Goal: Check status: Check status

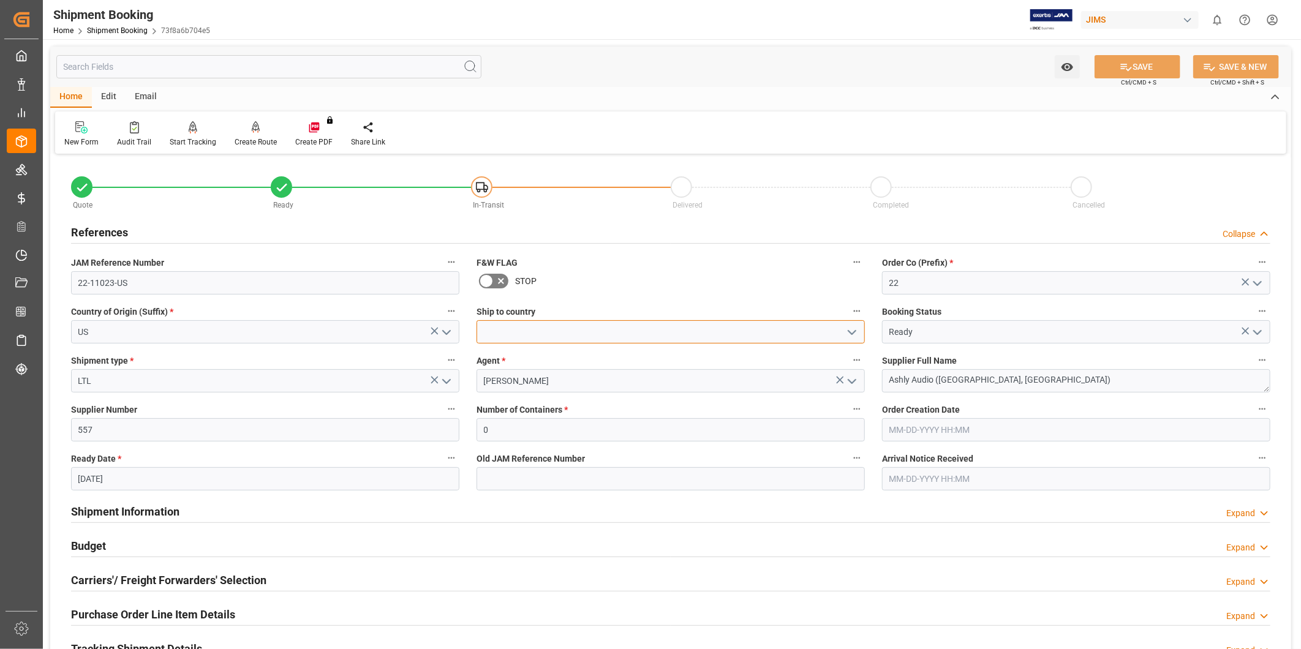
click at [806, 335] on input at bounding box center [671, 331] width 388 height 23
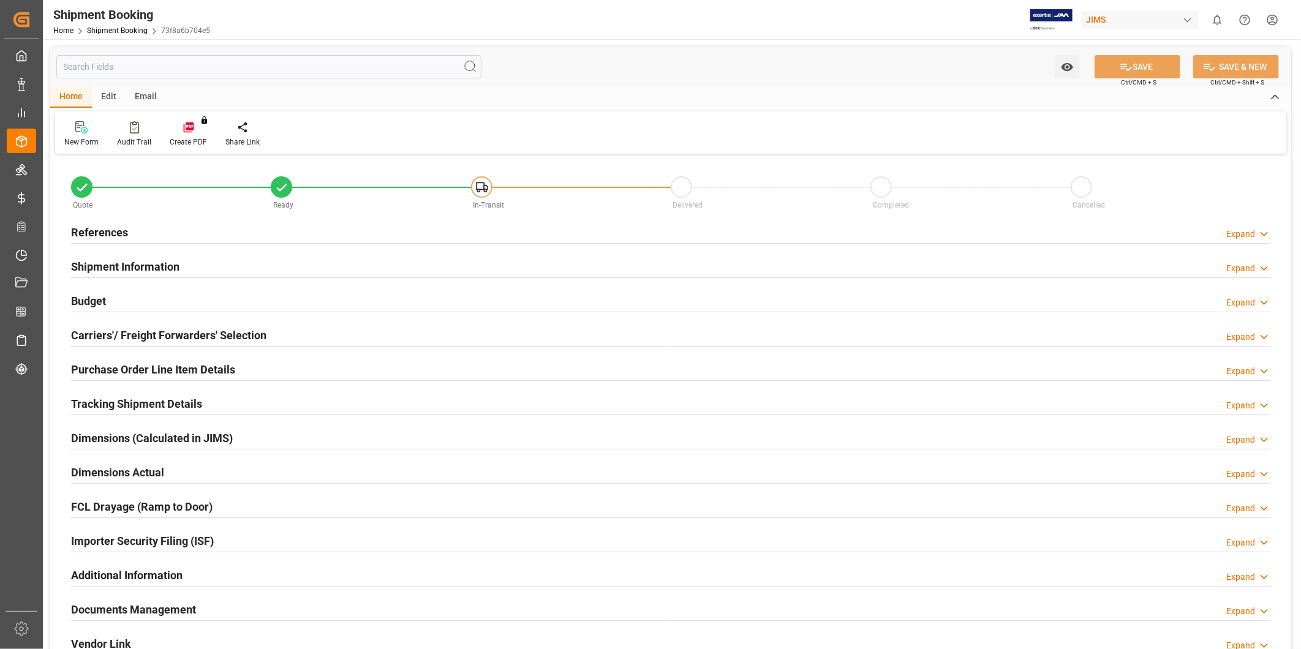
type input "0"
type input "09-12-2025"
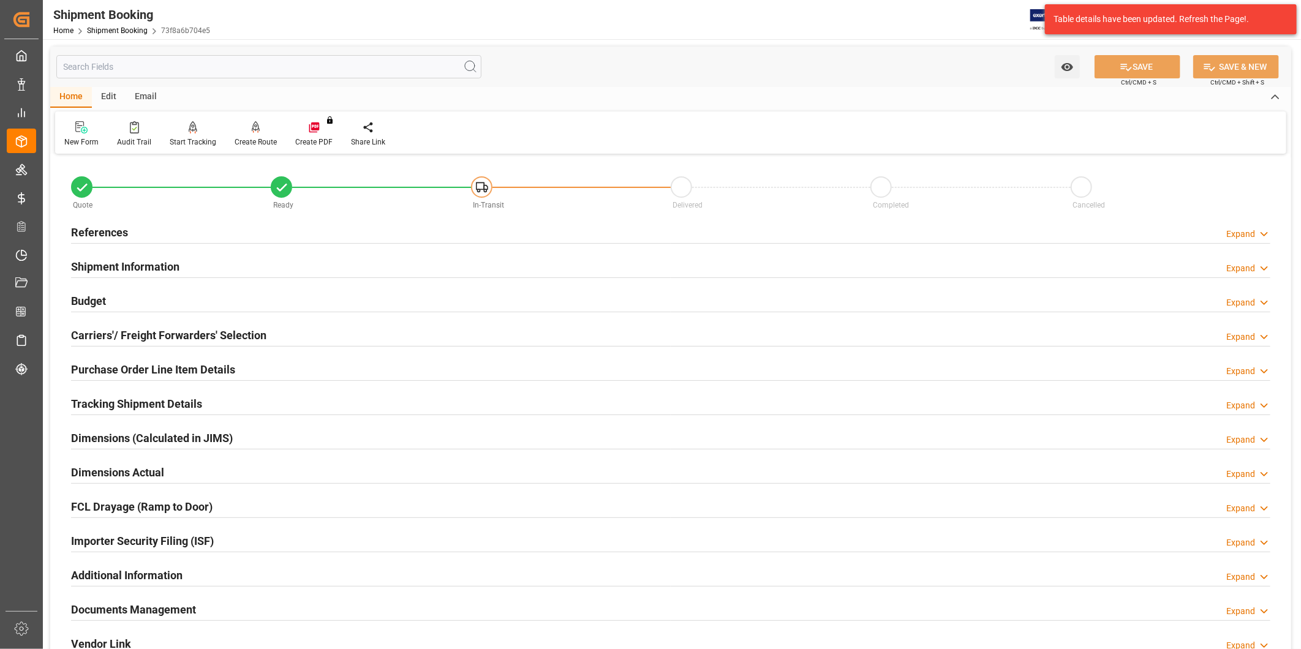
click at [1234, 225] on div "References Expand" at bounding box center [671, 231] width 1200 height 23
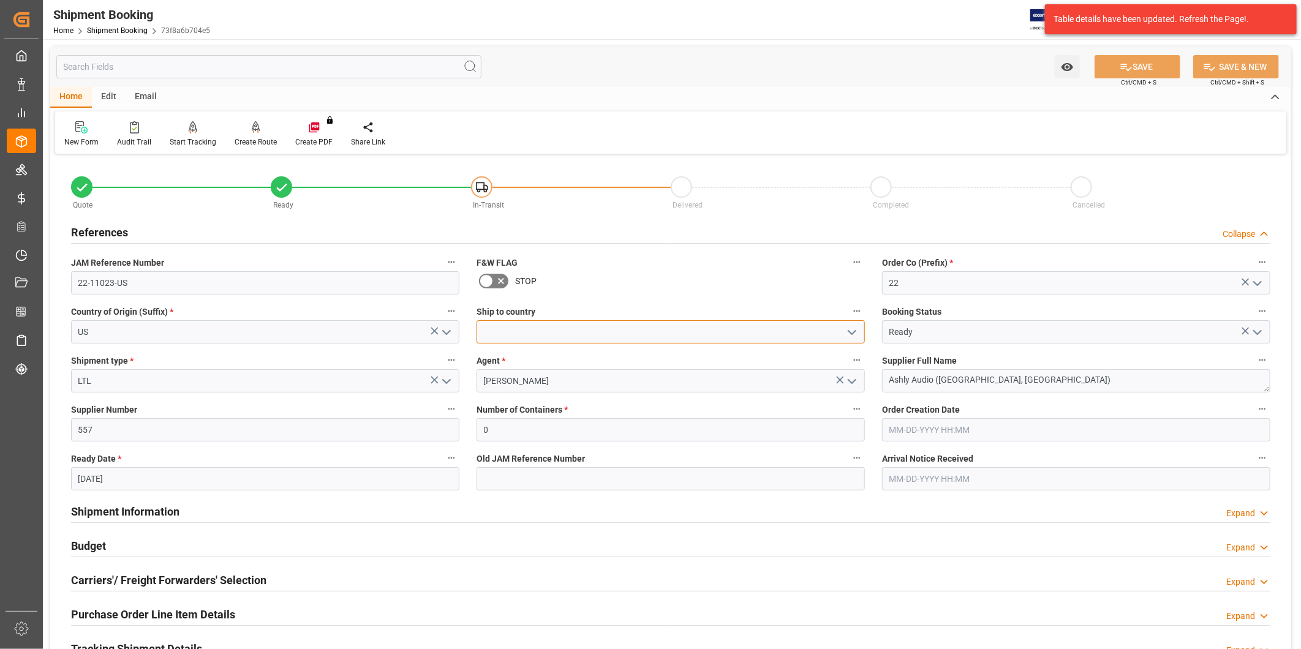
click at [793, 335] on input at bounding box center [671, 331] width 388 height 23
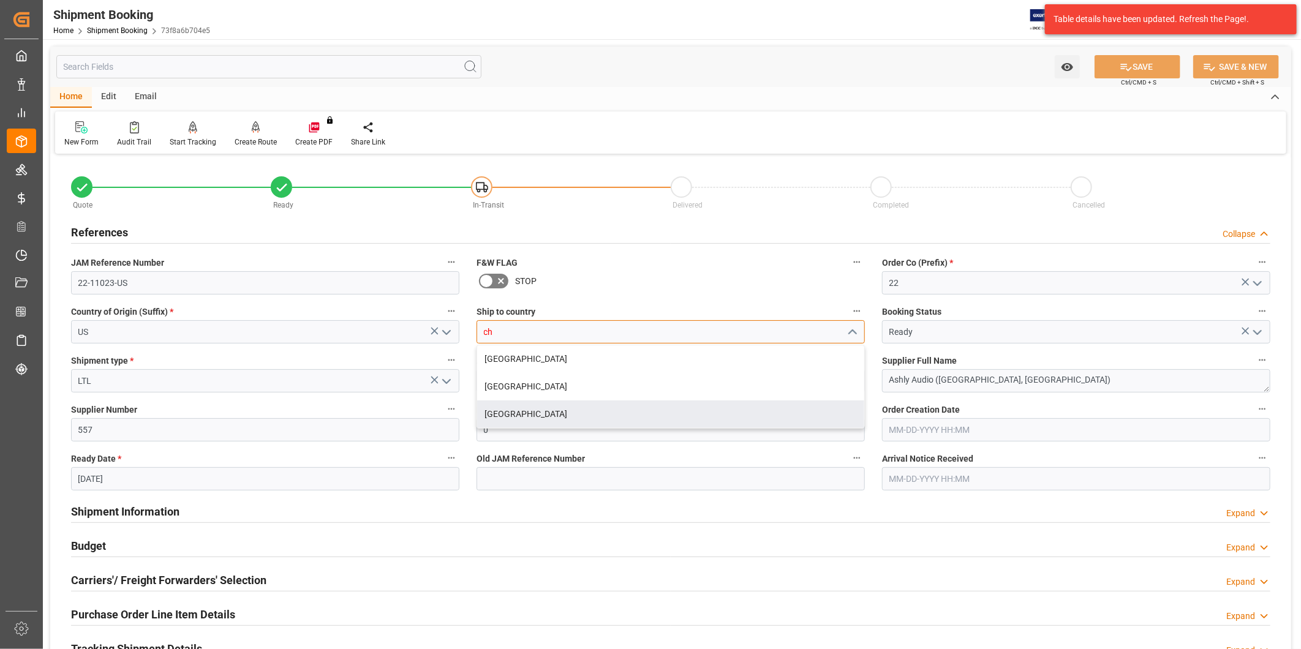
click at [730, 406] on div "China" at bounding box center [670, 415] width 387 height 28
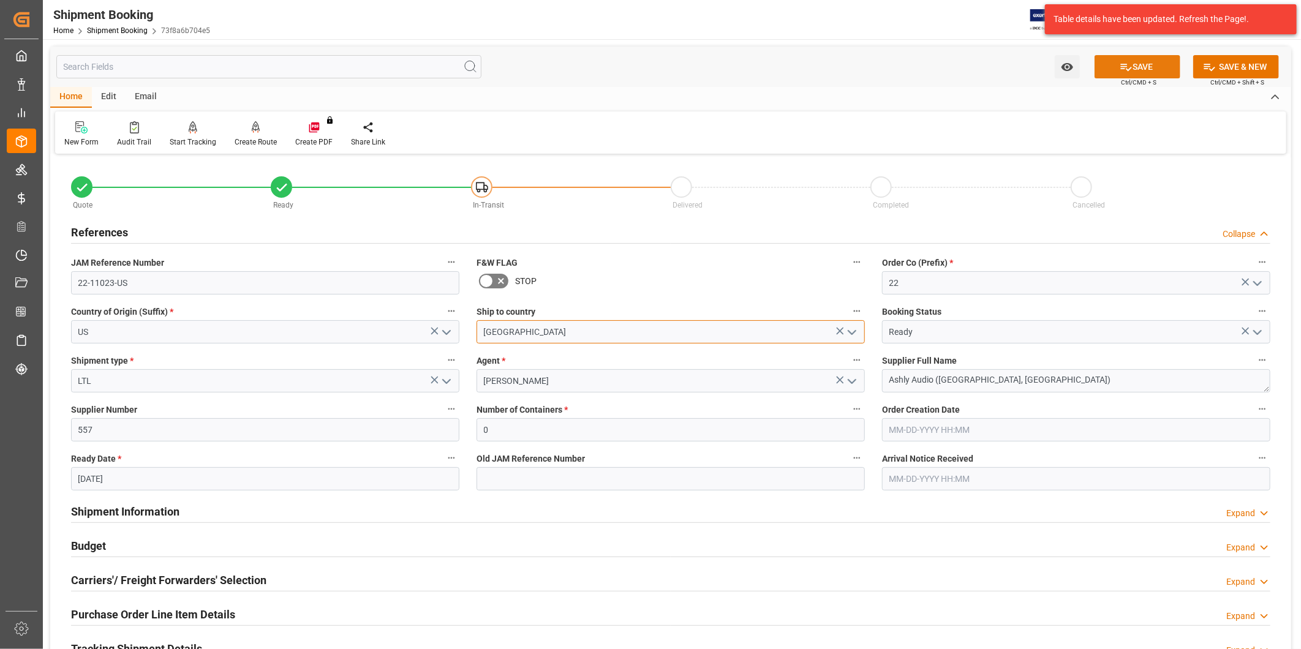
type input "China"
click at [1124, 67] on icon at bounding box center [1126, 67] width 13 height 13
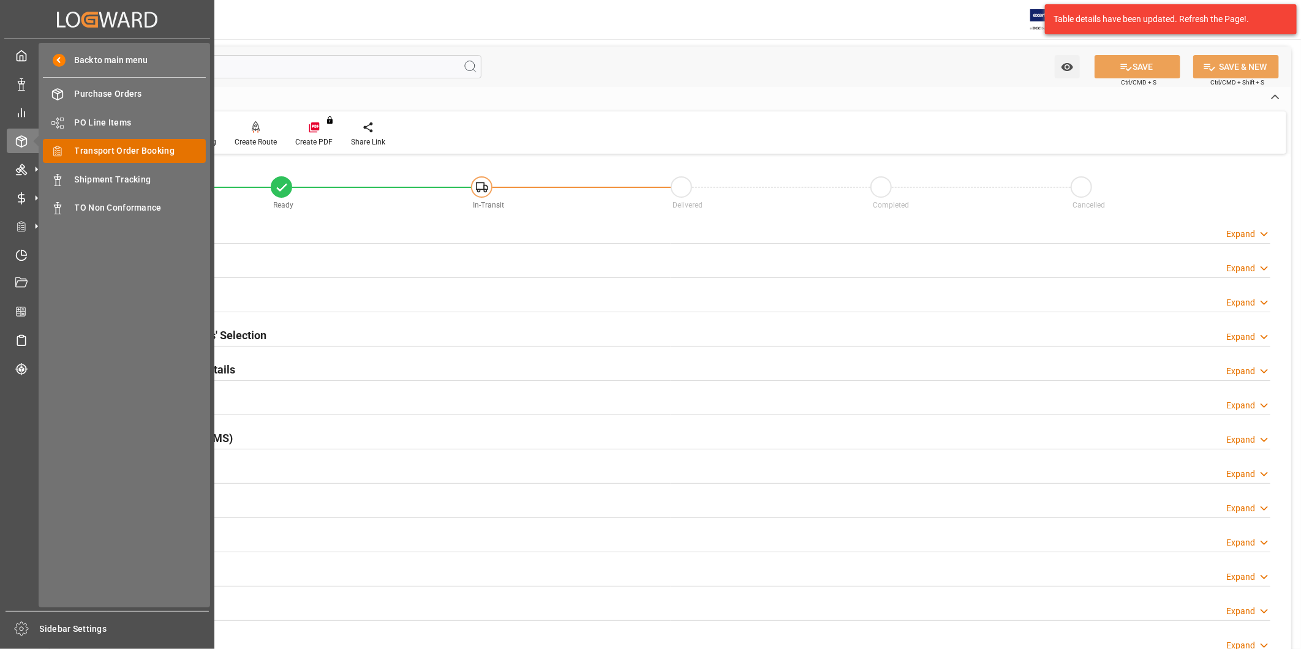
click at [118, 147] on span "Transport Order Booking" at bounding box center [141, 151] width 132 height 13
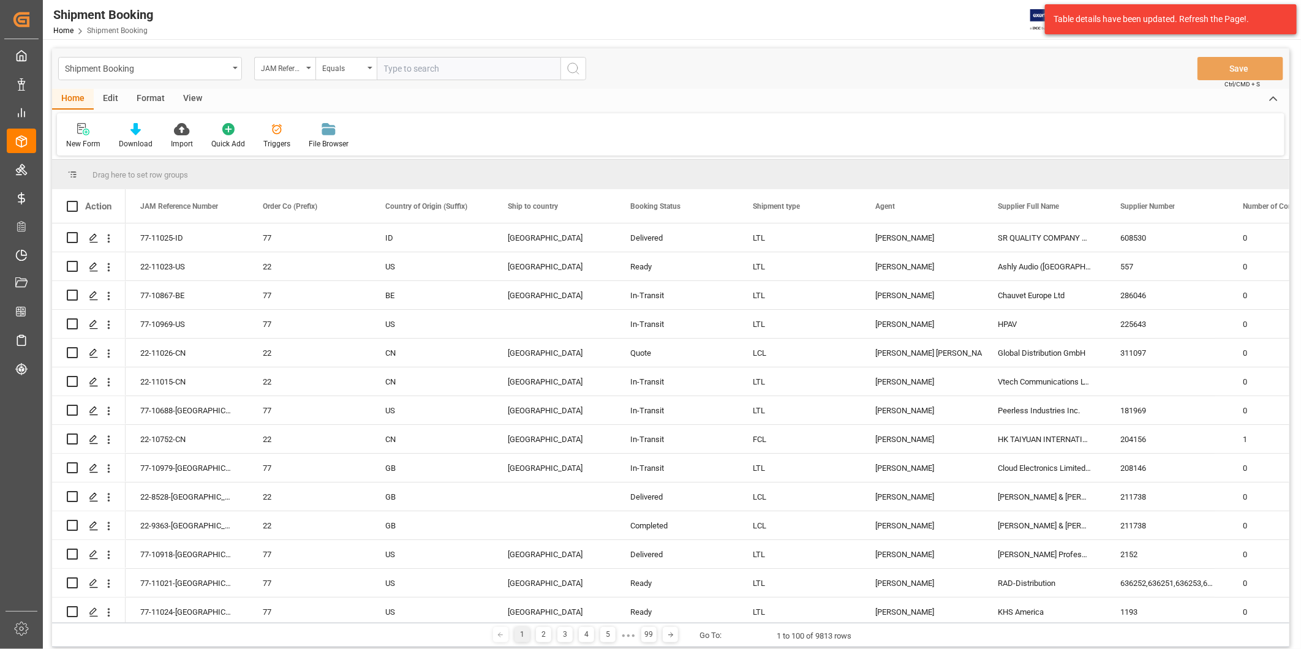
click at [445, 70] on input "text" at bounding box center [469, 68] width 184 height 23
type input "22-10981-[GEOGRAPHIC_DATA]"
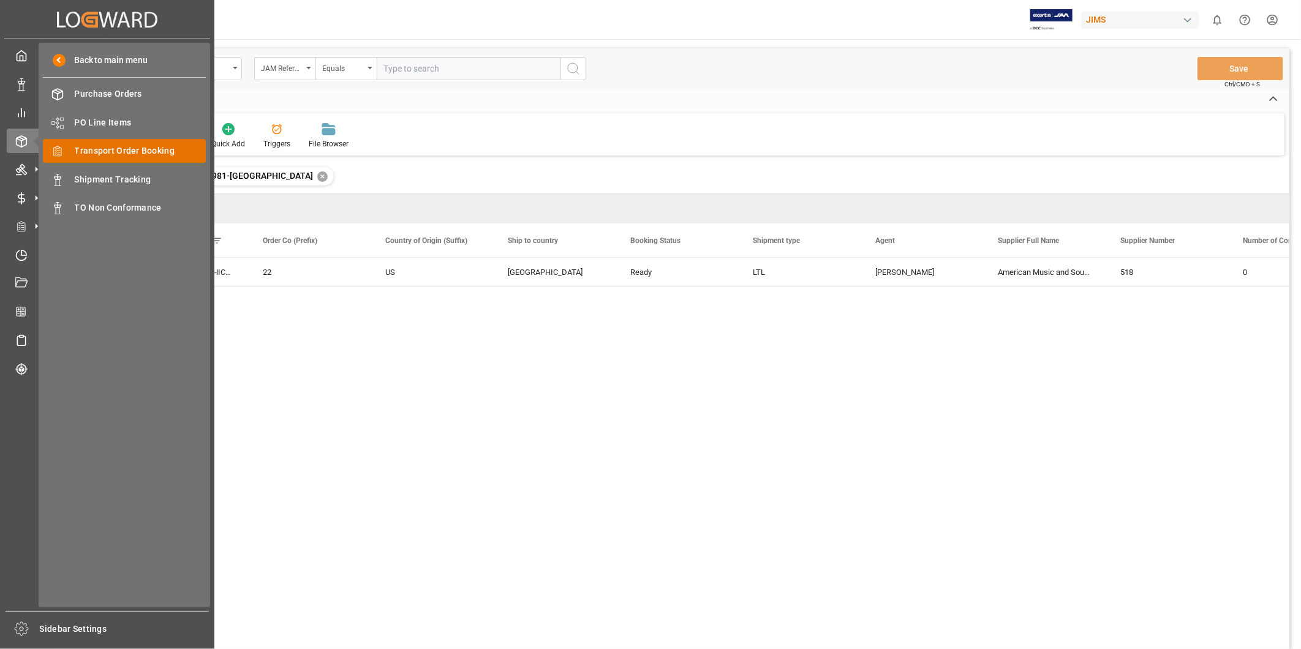
click at [107, 152] on span "Transport Order Booking" at bounding box center [141, 151] width 132 height 13
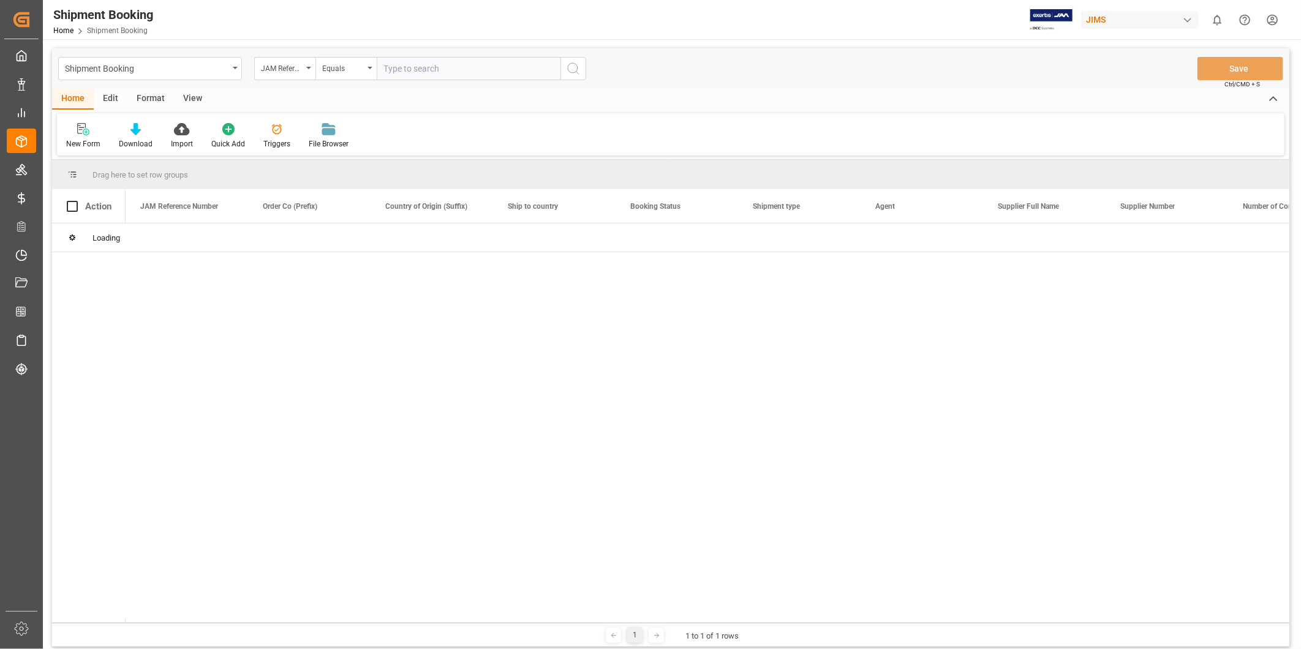
click at [408, 70] on input "text" at bounding box center [469, 68] width 184 height 23
paste input "22-10981-[GEOGRAPHIC_DATA]"
type input "22-10981-[GEOGRAPHIC_DATA]"
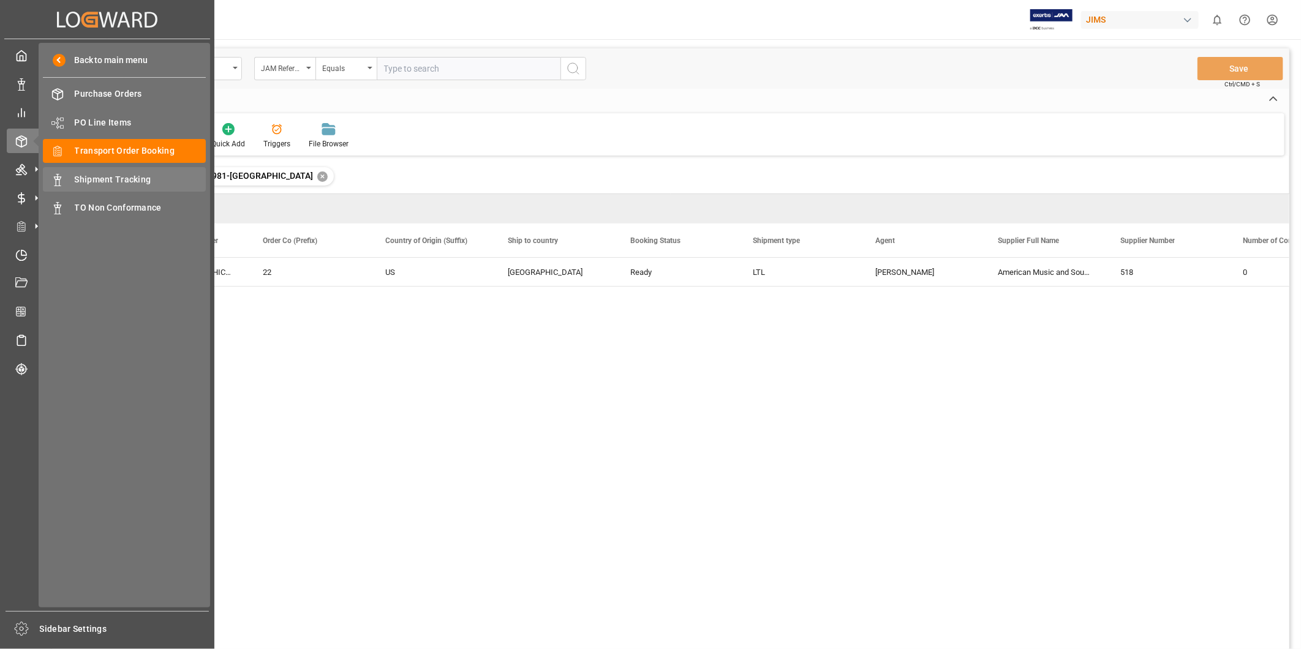
click at [118, 173] on span "Shipment Tracking" at bounding box center [141, 179] width 132 height 13
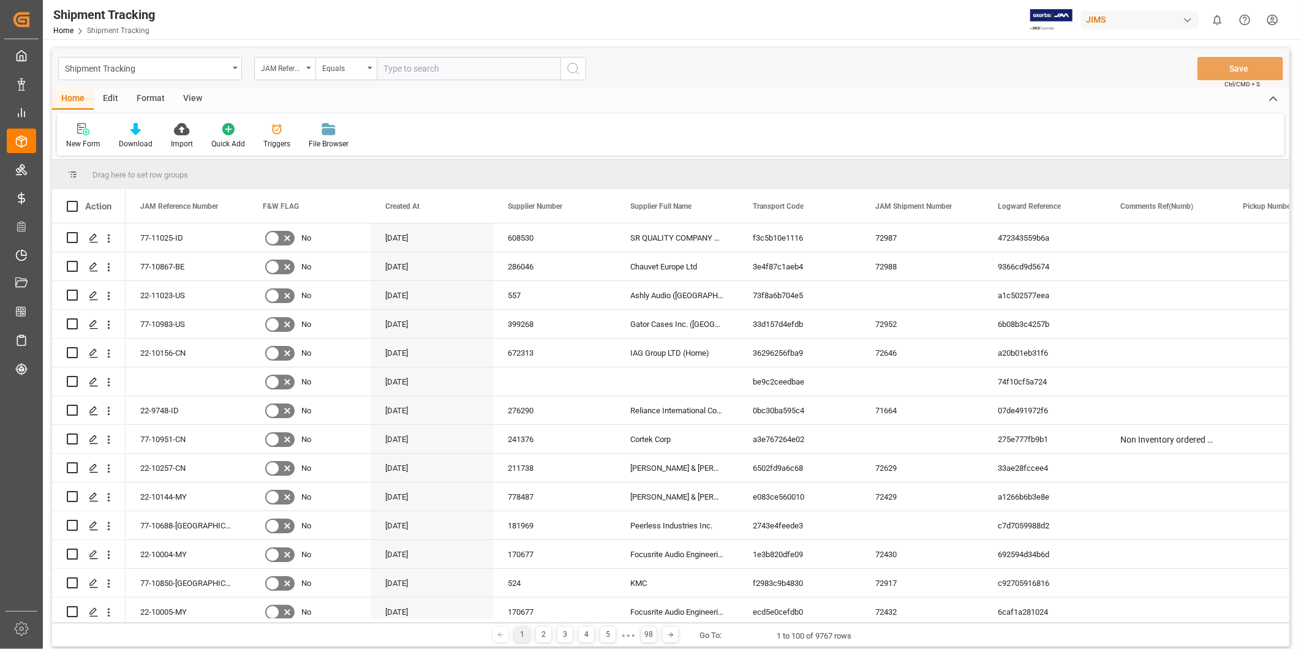
click at [421, 76] on input "text" at bounding box center [469, 68] width 184 height 23
paste input "22-10981-[GEOGRAPHIC_DATA]"
type input "22-10981-[GEOGRAPHIC_DATA]"
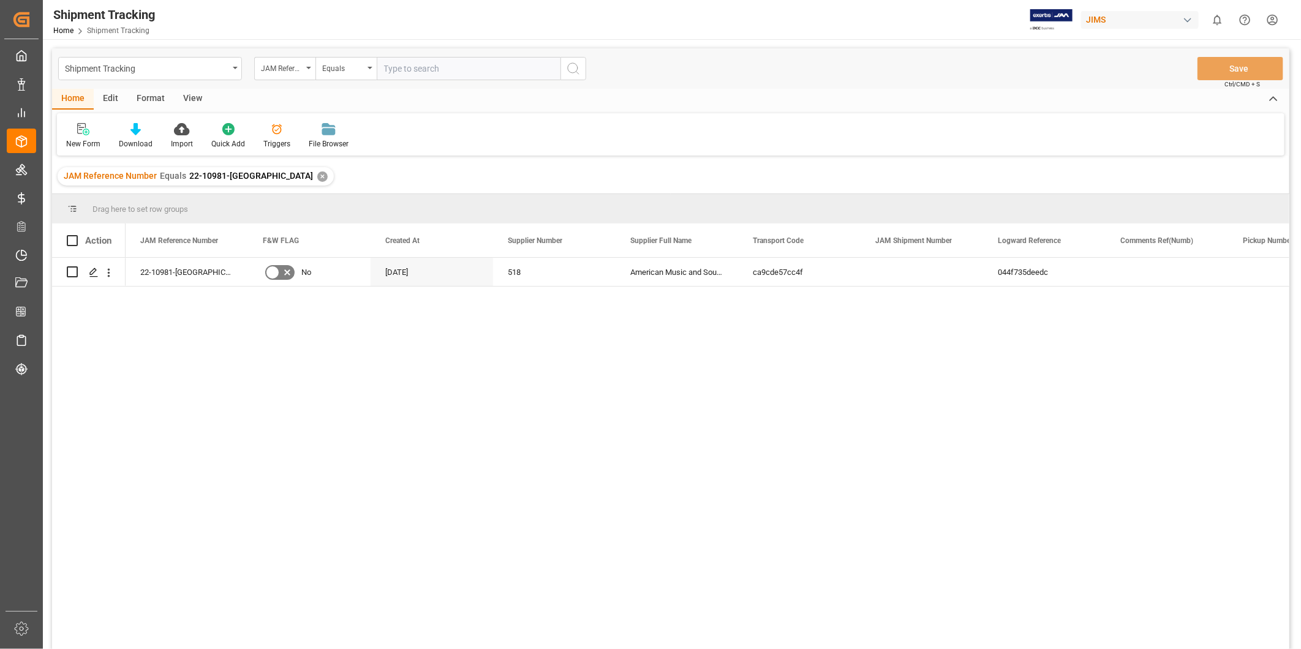
click at [191, 105] on div "View" at bounding box center [192, 99] width 37 height 21
click at [65, 140] on div "Default" at bounding box center [78, 136] width 42 height 27
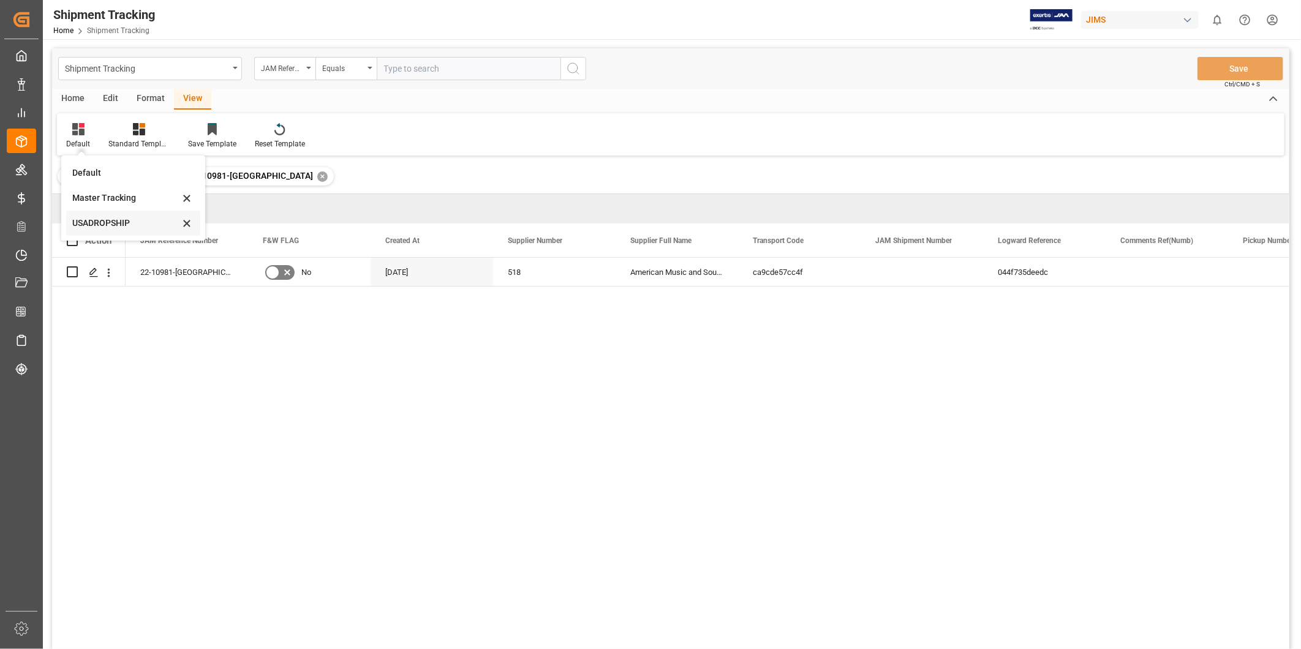
click at [97, 215] on div "USADROPSHIP" at bounding box center [133, 223] width 134 height 25
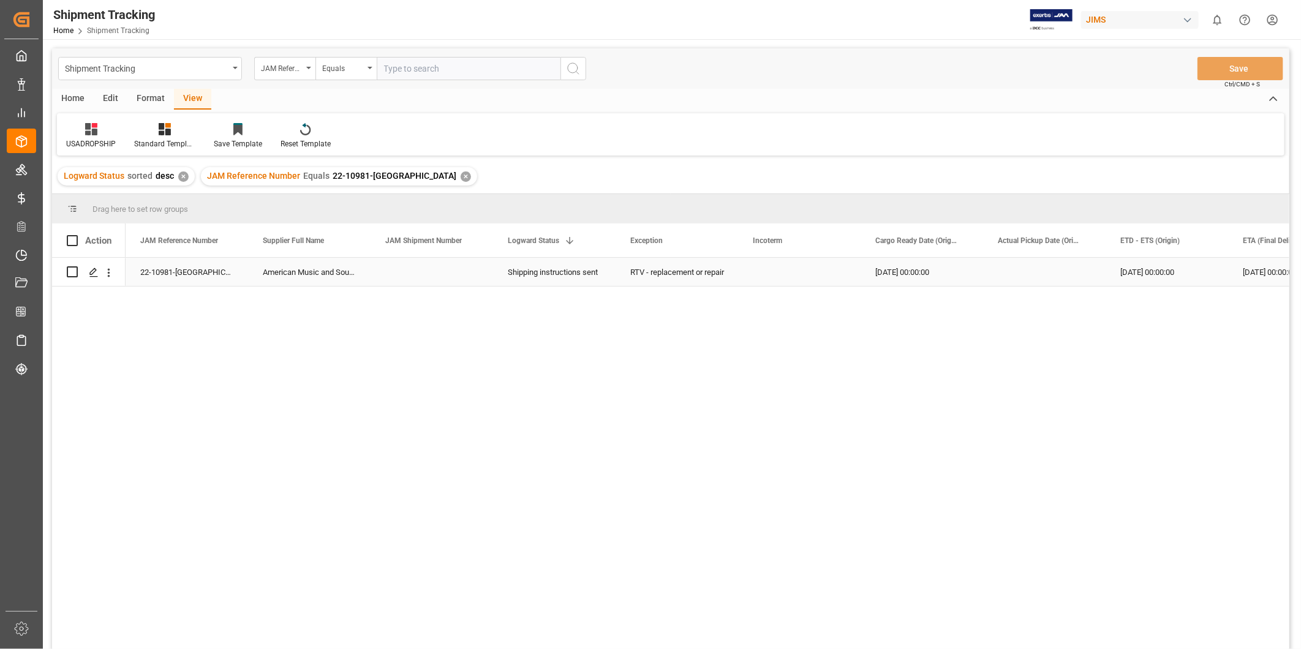
click at [699, 279] on div "RTV - replacement or repair" at bounding box center [676, 273] width 93 height 28
click at [1136, 268] on div "[DATE] 00:00:00" at bounding box center [1167, 272] width 123 height 28
click at [1073, 266] on div "Press SPACE to select this row." at bounding box center [1044, 272] width 123 height 28
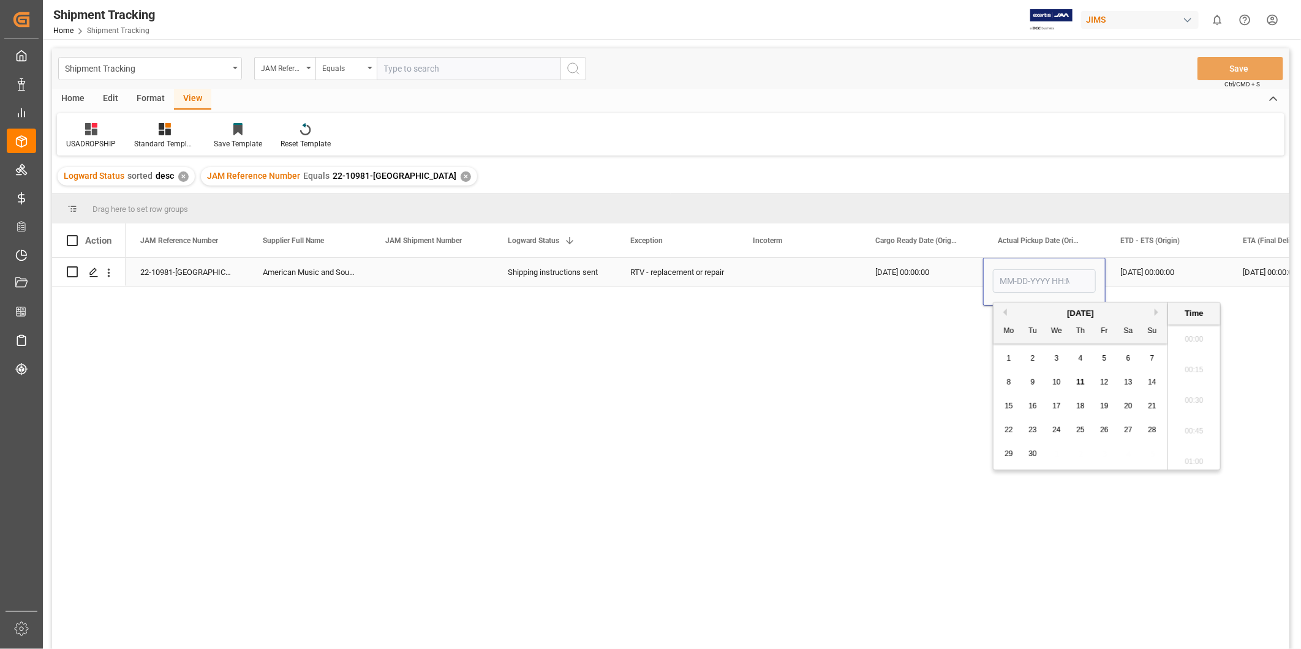
scroll to position [1290, 0]
click at [1083, 380] on span "11" at bounding box center [1081, 382] width 8 height 9
type input "[DATE] 00:00"
click at [1155, 282] on div "[DATE] 00:00:00" at bounding box center [1167, 272] width 123 height 28
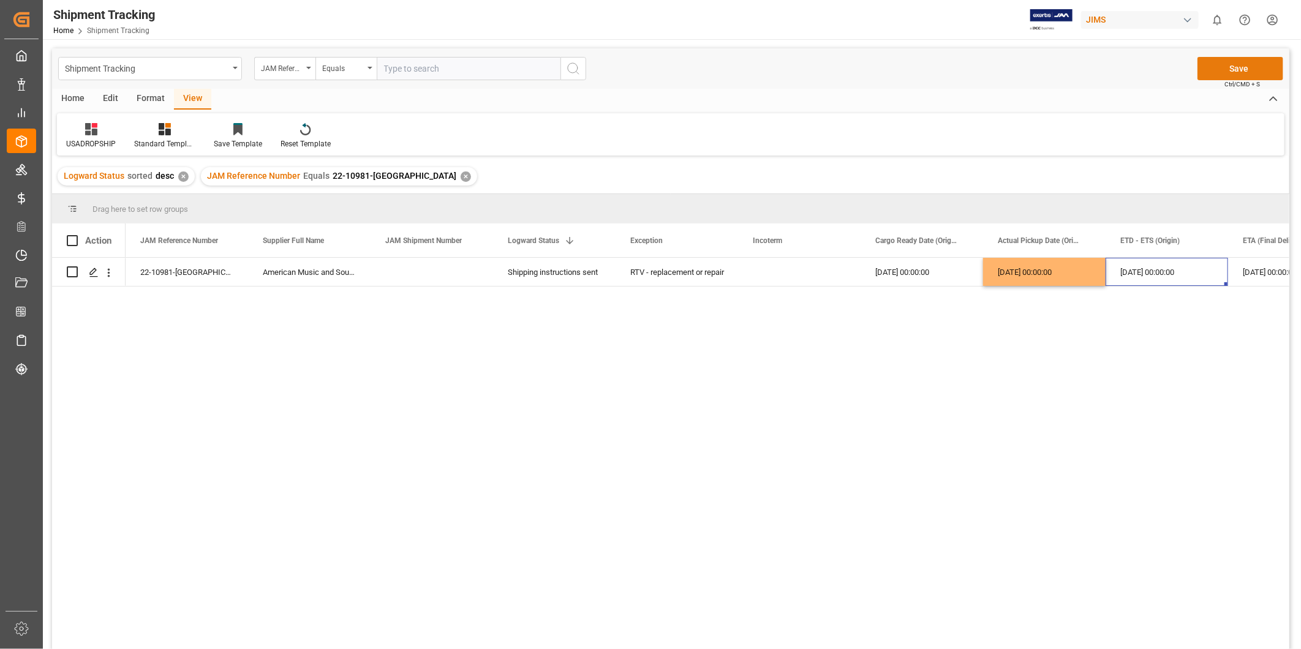
click at [1241, 60] on button "Save" at bounding box center [1241, 68] width 86 height 23
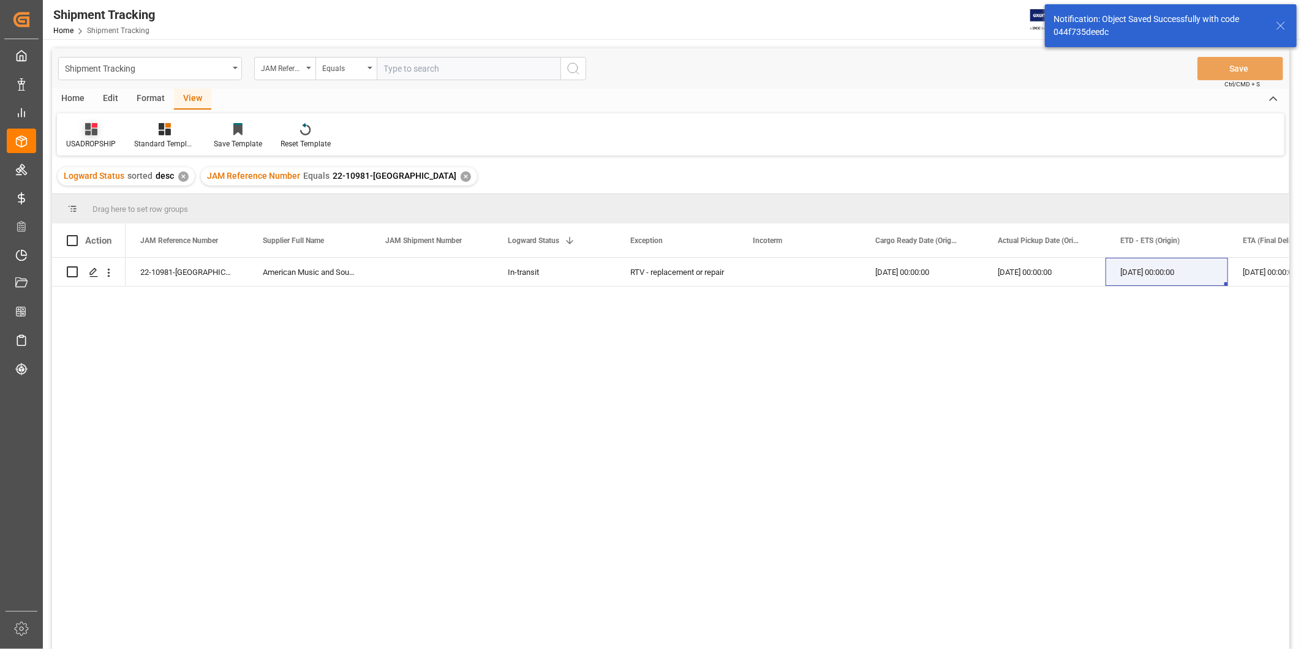
click at [77, 143] on div "USADROPSHIP" at bounding box center [91, 143] width 50 height 11
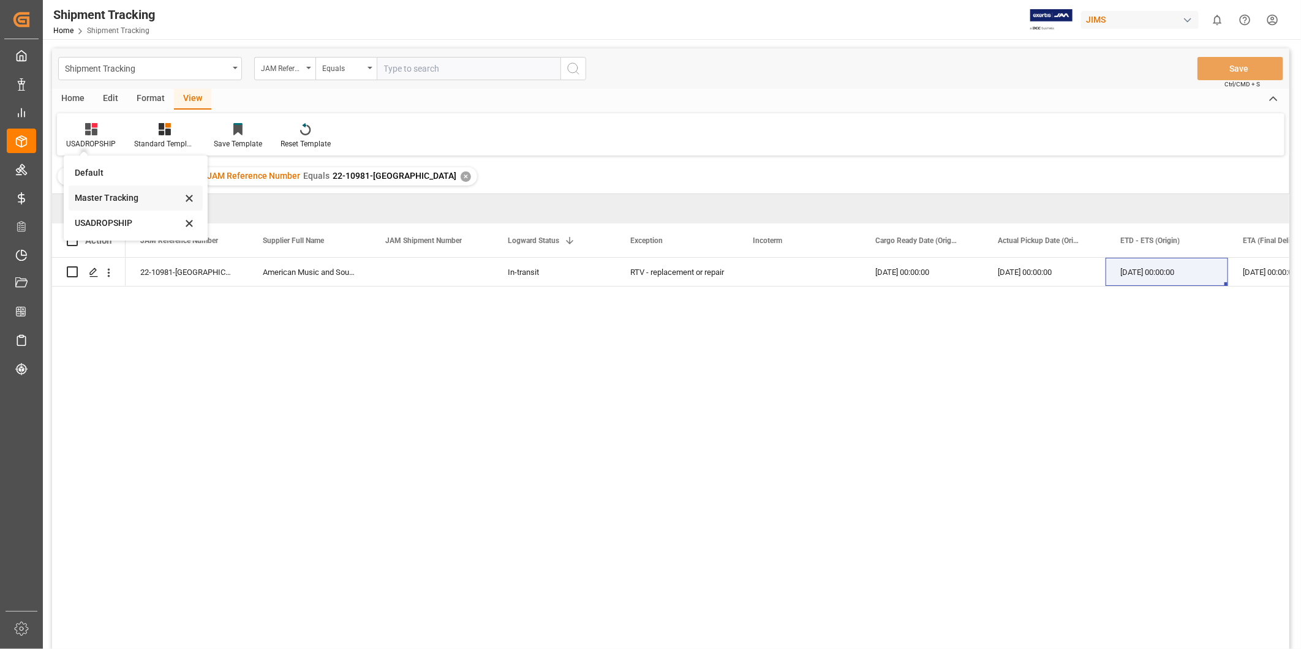
click at [99, 207] on div "Master Tracking" at bounding box center [136, 198] width 134 height 25
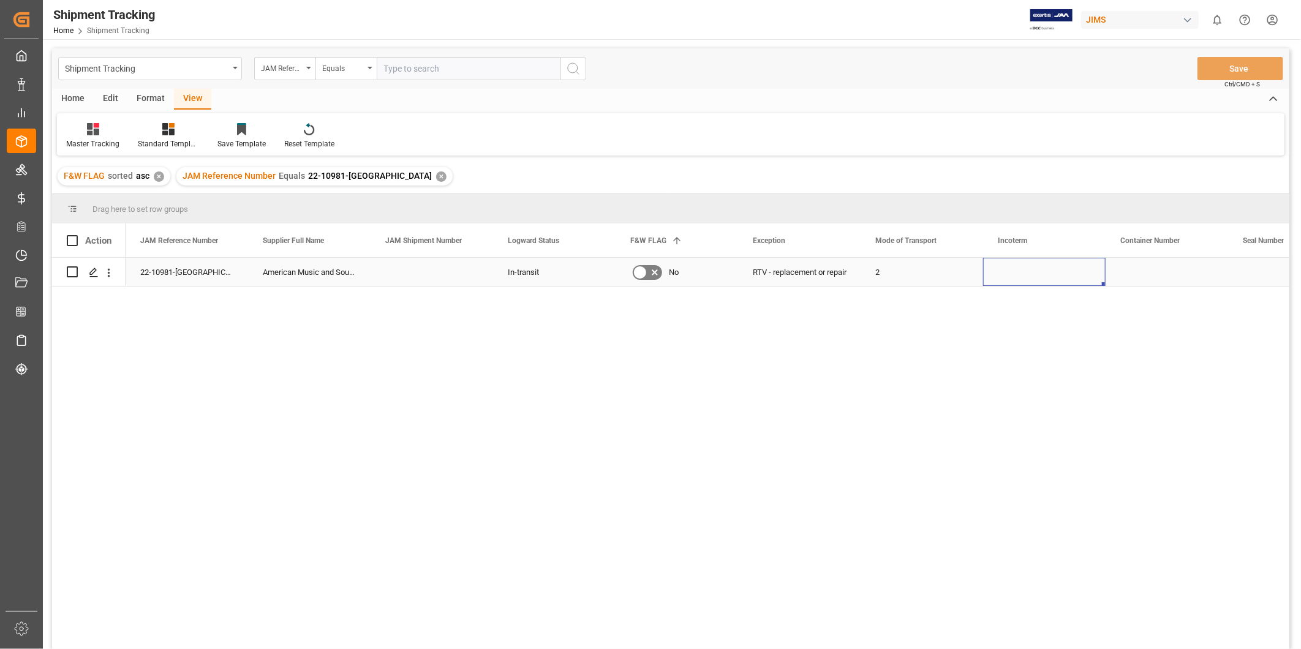
click at [1038, 281] on div "Press SPACE to select this row." at bounding box center [1044, 272] width 123 height 28
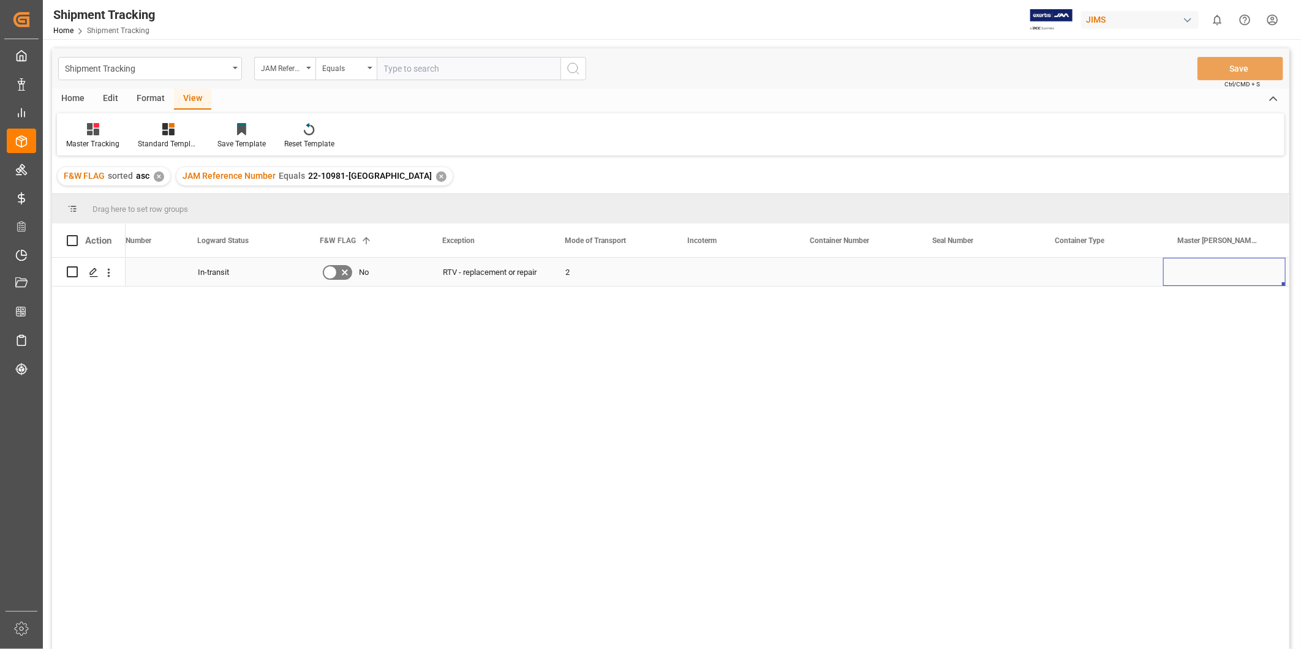
scroll to position [0, 310]
click at [1054, 262] on div "Press SPACE to select this row." at bounding box center [1102, 272] width 123 height 28
click at [1189, 266] on div "Press SPACE to select this row." at bounding box center [1225, 272] width 123 height 28
click at [1089, 259] on div "Press SPACE to select this row." at bounding box center [1102, 272] width 123 height 28
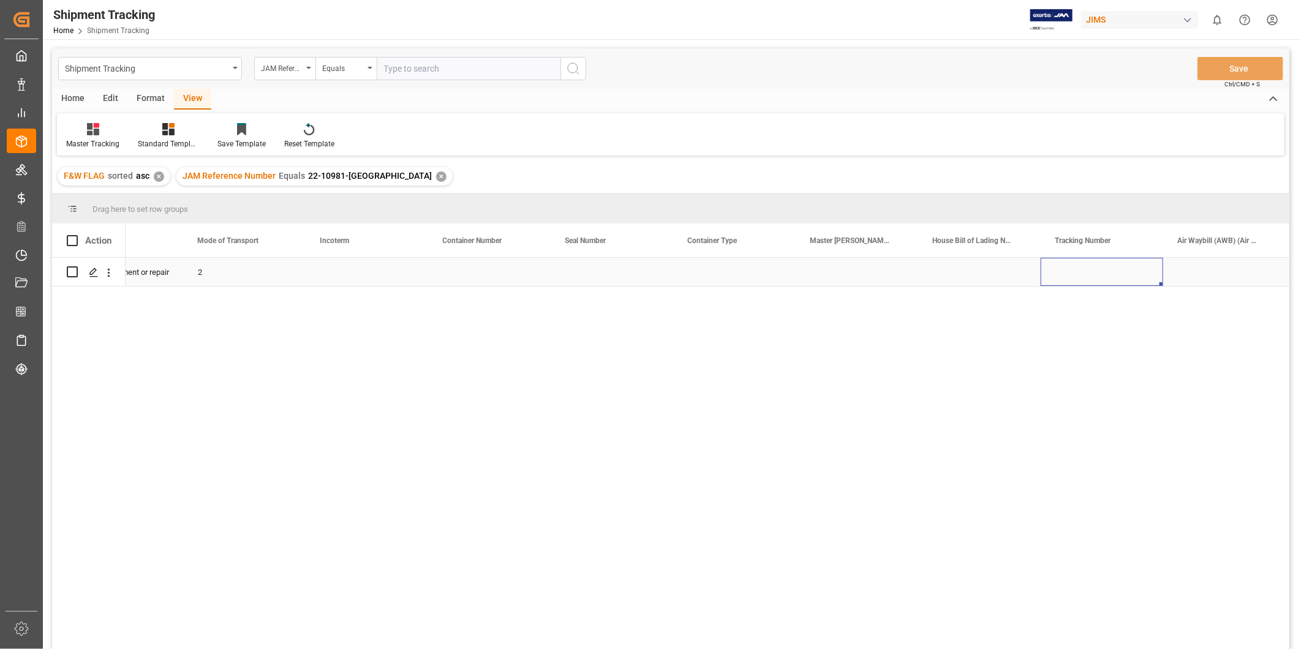
click at [1089, 259] on div "Press SPACE to select this row." at bounding box center [1102, 272] width 123 height 28
click at [1086, 262] on div "Press SPACE to select this row." at bounding box center [1102, 279] width 123 height 43
click at [1094, 268] on input "Press SPACE to select this row." at bounding box center [1102, 279] width 103 height 23
paste input "818119734790"
type input "818119734790"
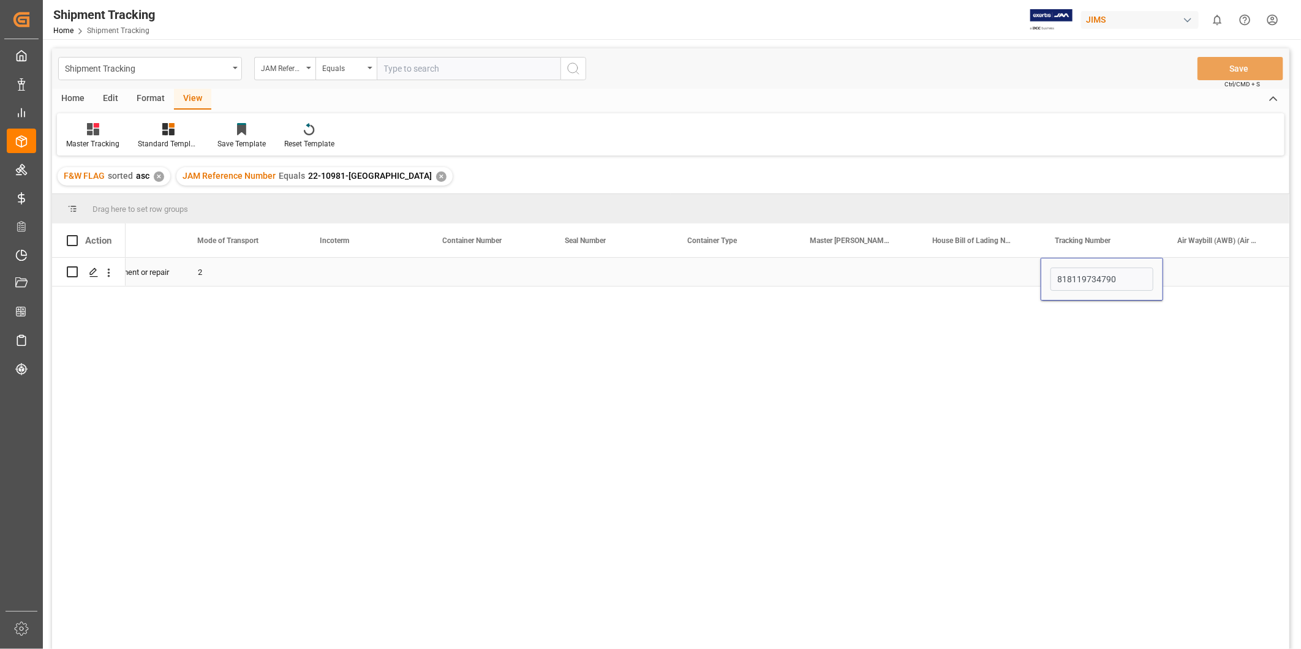
click at [1212, 268] on div "Press SPACE to select this row." at bounding box center [1225, 272] width 123 height 28
click at [1246, 77] on button "Save" at bounding box center [1241, 68] width 86 height 23
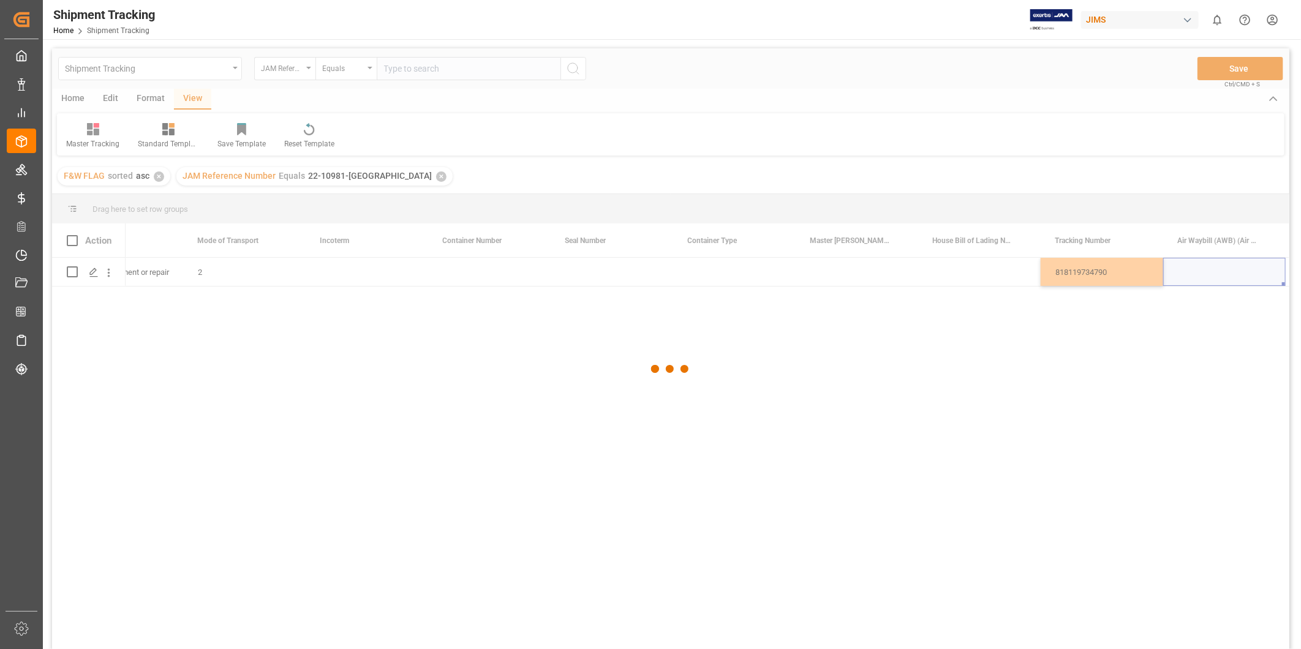
click at [1180, 270] on div at bounding box center [671, 369] width 1238 height 642
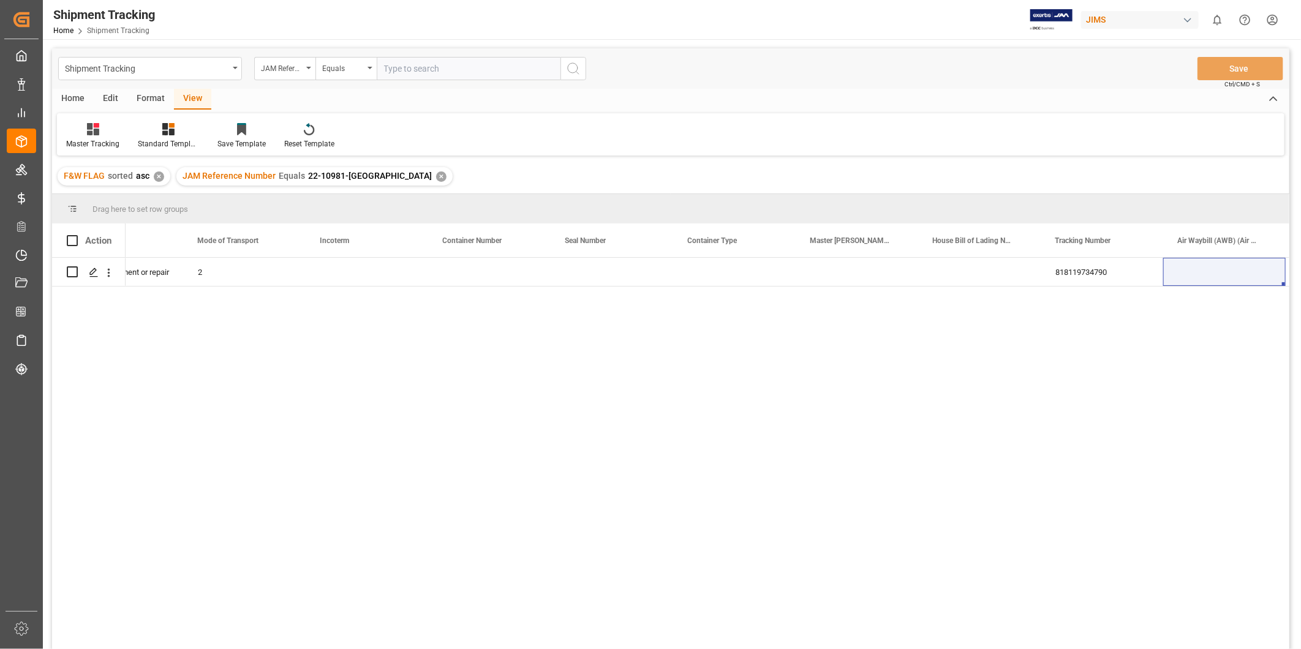
click at [436, 174] on div "✕" at bounding box center [441, 177] width 10 height 10
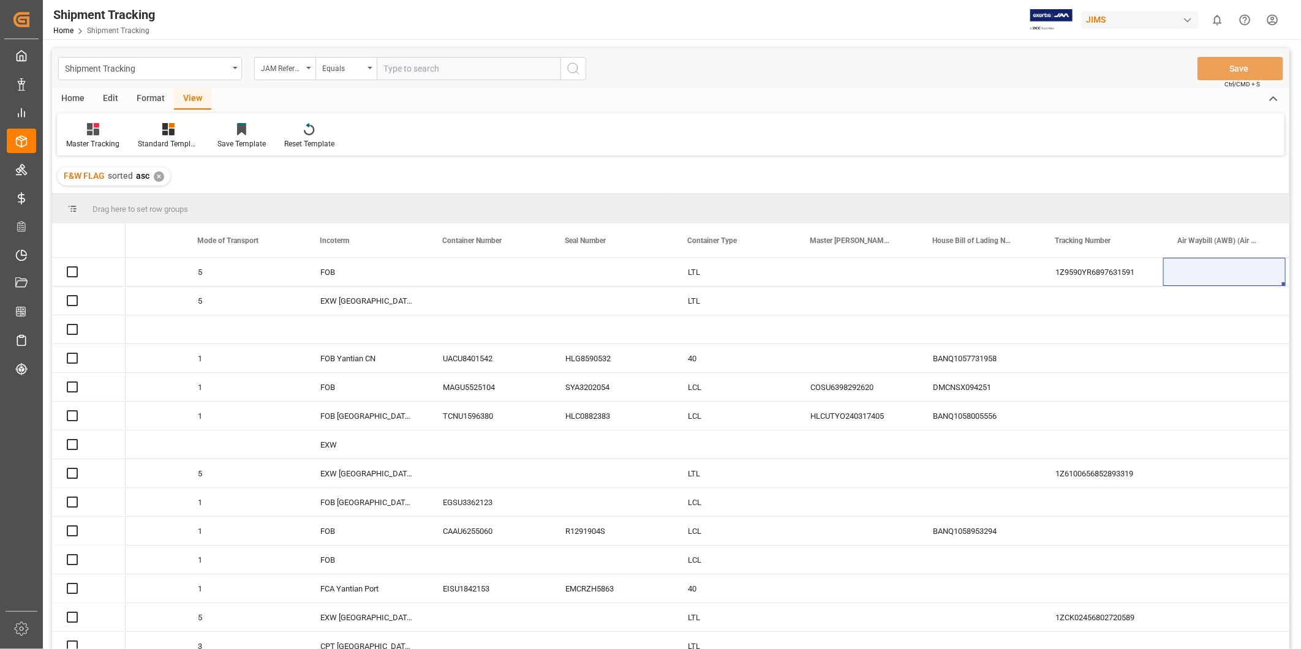
click at [162, 178] on div "✕" at bounding box center [159, 177] width 10 height 10
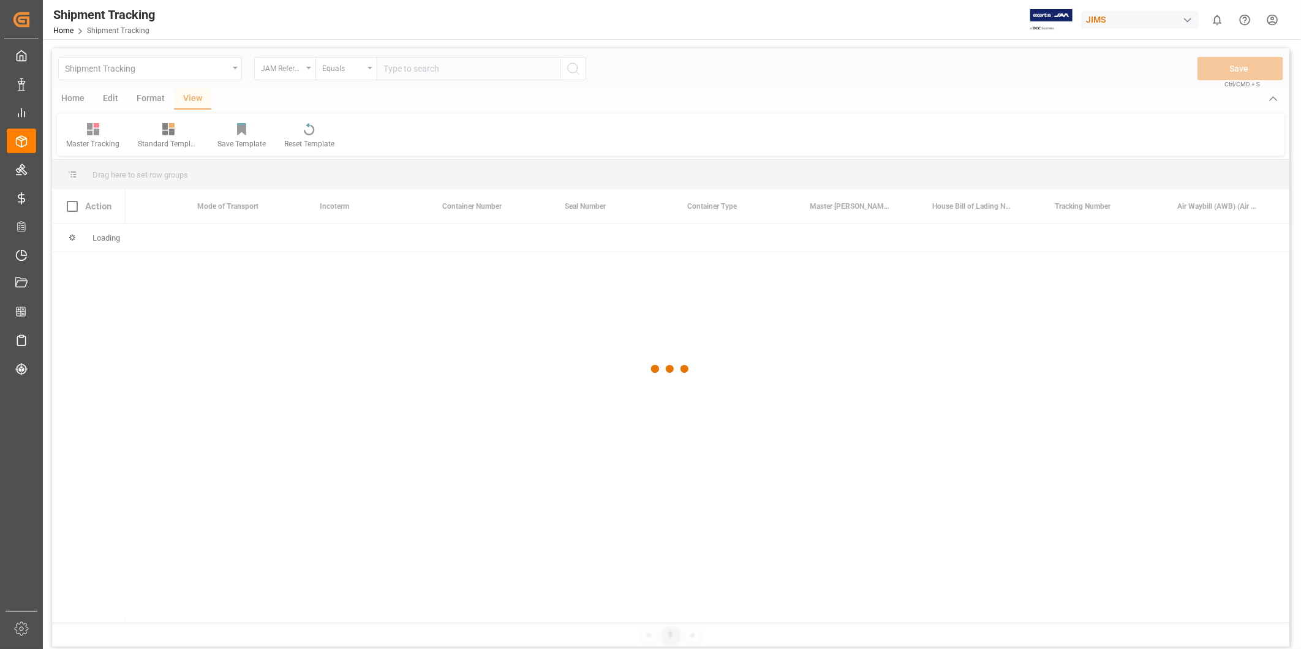
click at [162, 178] on div at bounding box center [671, 369] width 1238 height 642
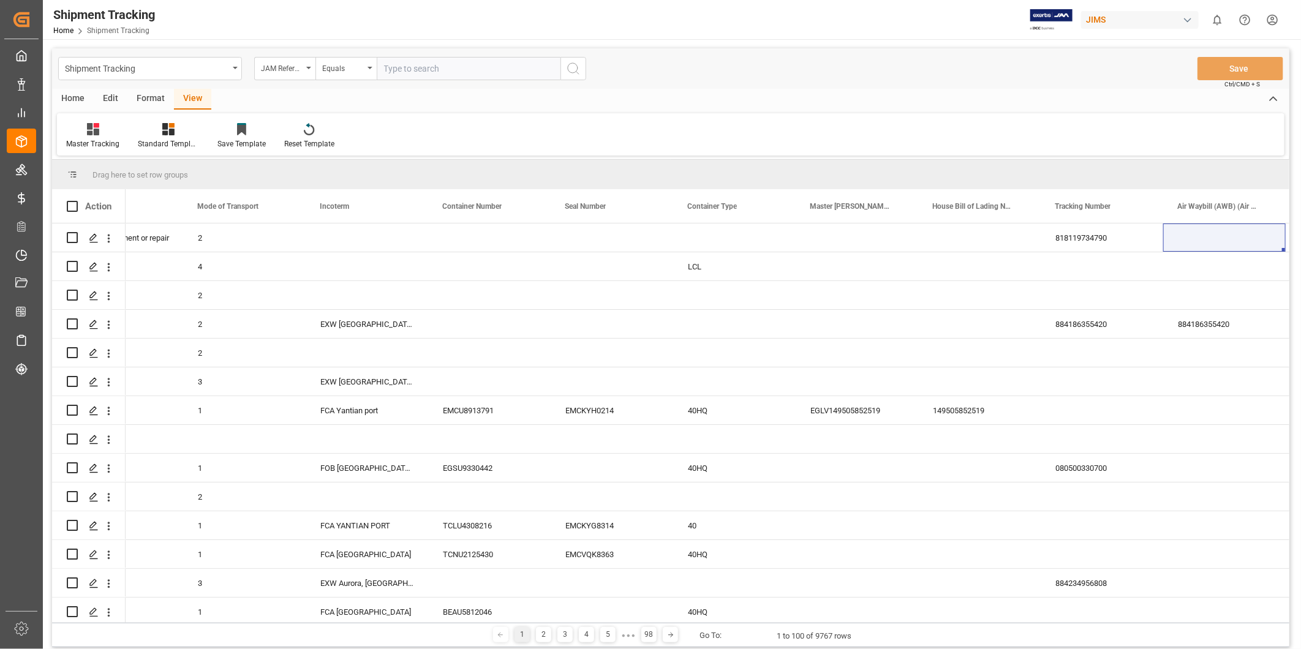
click at [418, 67] on input "text" at bounding box center [469, 68] width 184 height 23
paste input "22-10981-[GEOGRAPHIC_DATA]"
type input "22-10981-[GEOGRAPHIC_DATA]"
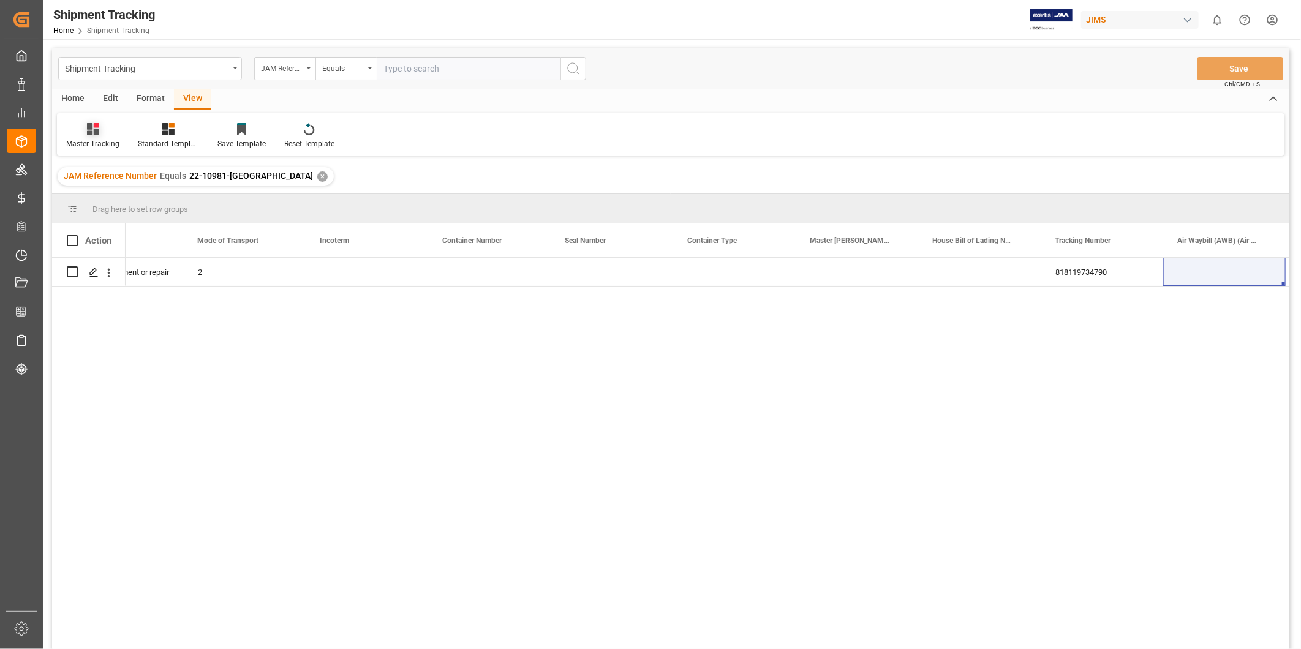
click at [96, 141] on div "Master Tracking" at bounding box center [92, 143] width 53 height 11
click at [97, 199] on div "Master Tracking" at bounding box center [128, 198] width 107 height 13
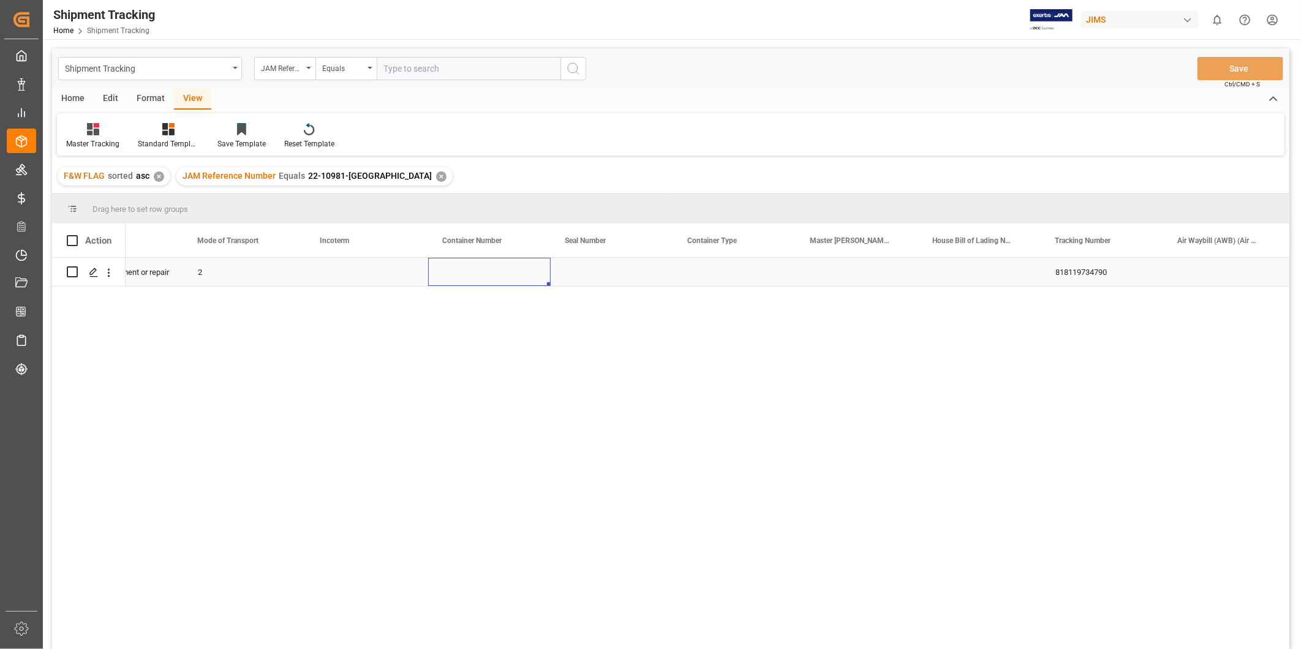
click at [475, 271] on div "Press SPACE to select this row." at bounding box center [489, 272] width 123 height 28
click at [436, 175] on div "✕" at bounding box center [441, 177] width 10 height 10
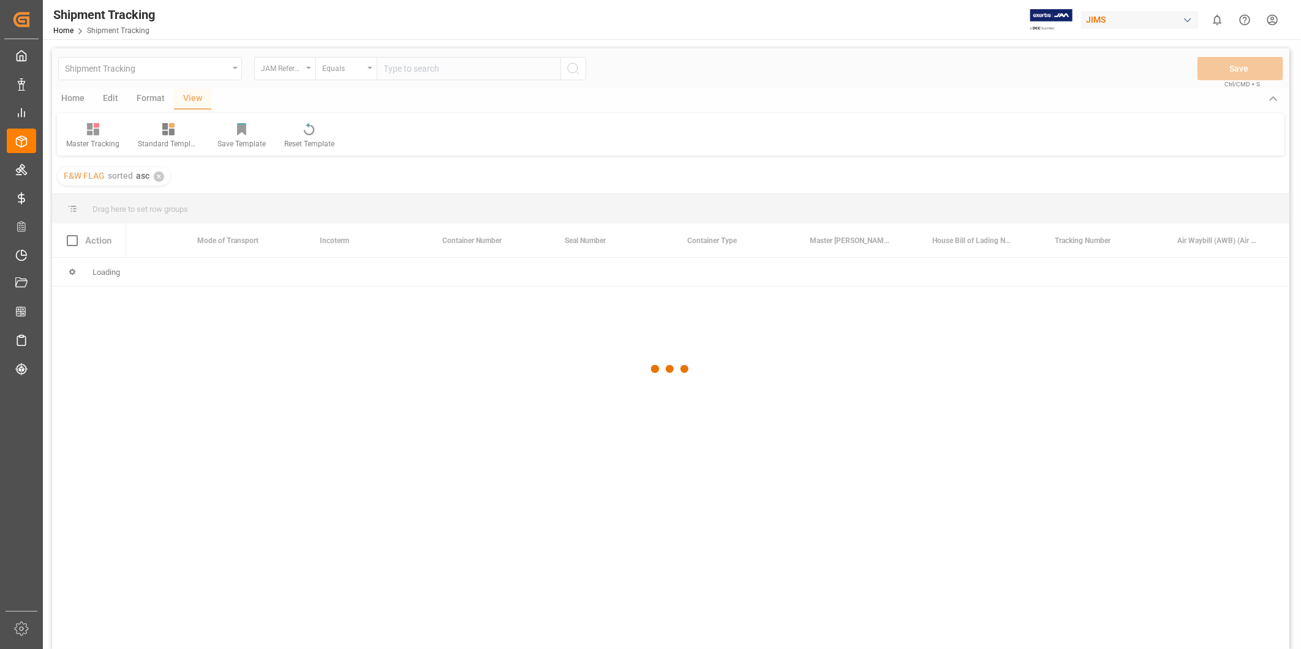
click at [170, 178] on div at bounding box center [671, 369] width 1238 height 642
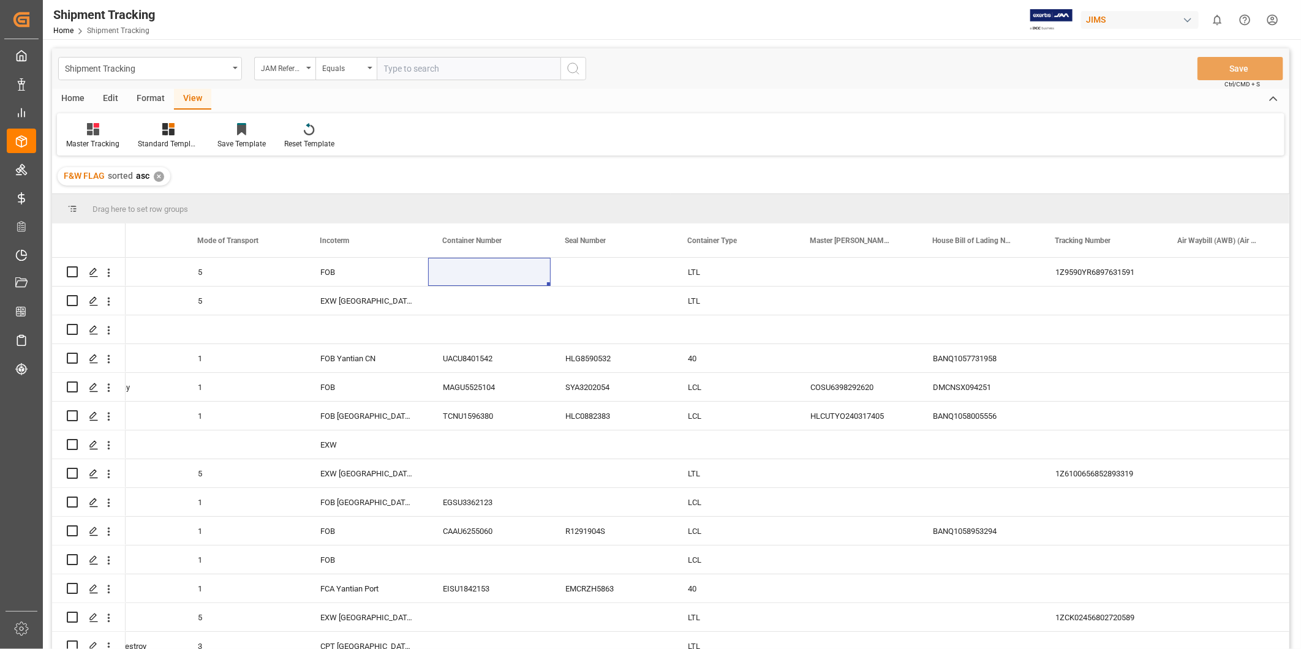
click at [157, 174] on div "✕" at bounding box center [159, 177] width 10 height 10
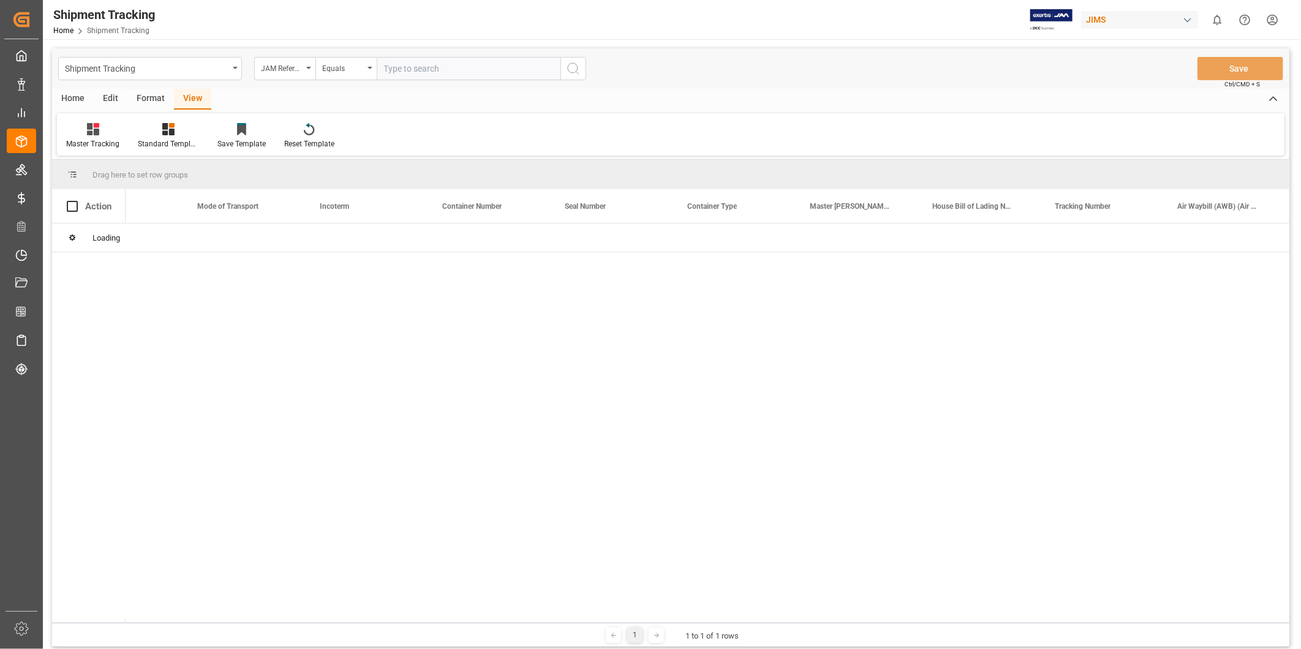
click at [157, 174] on div "Shipment Tracking JAM Reference Number Equals Save Ctrl/CMD + S Home Edit Forma…" at bounding box center [671, 347] width 1238 height 599
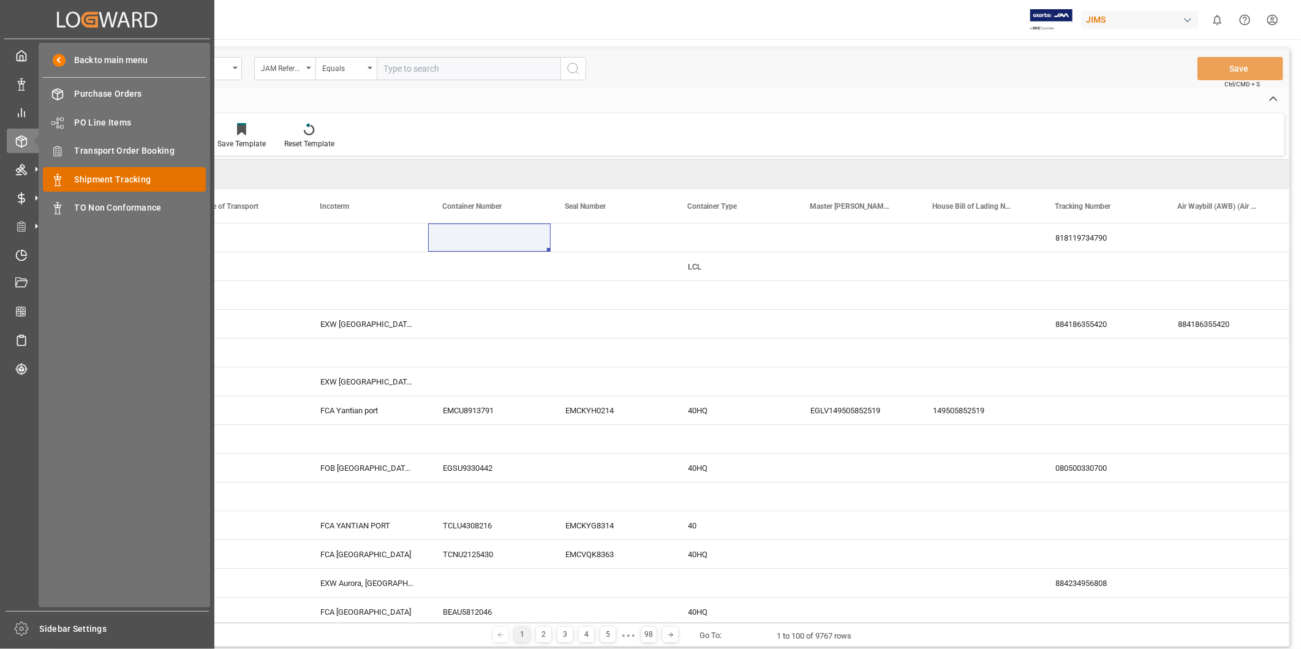
drag, startPoint x: 142, startPoint y: 181, endPoint x: 180, endPoint y: 176, distance: 38.2
click at [142, 180] on span "Shipment Tracking" at bounding box center [141, 179] width 132 height 13
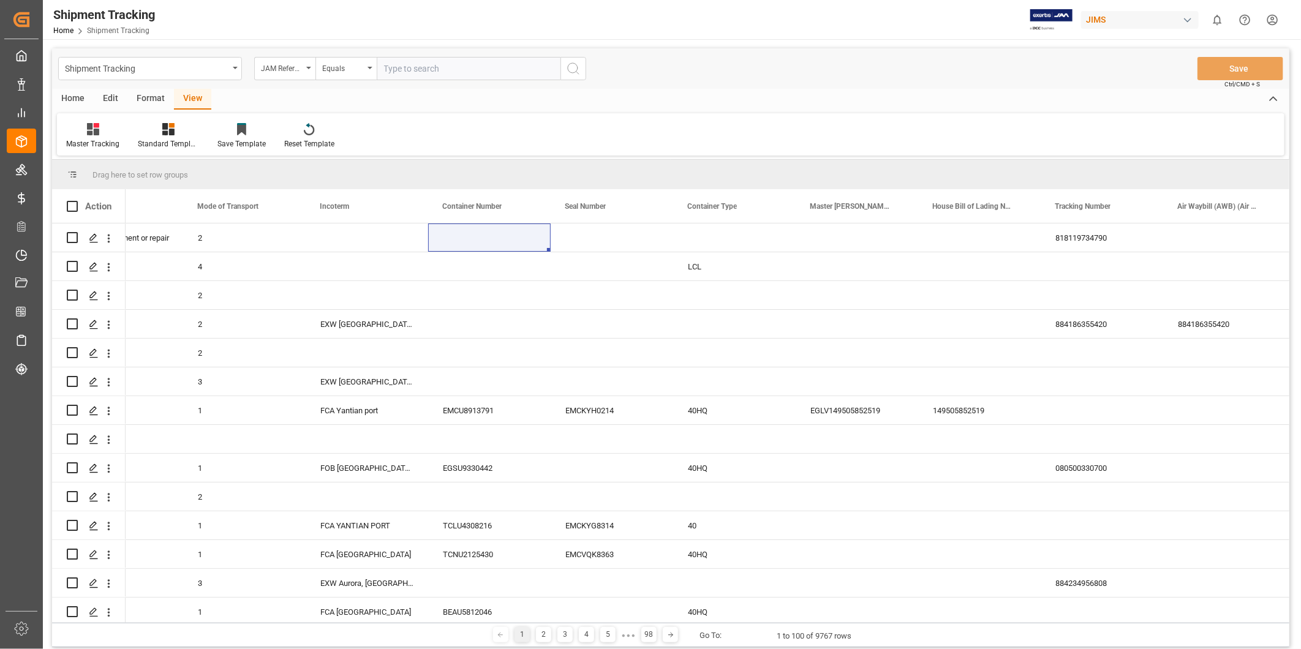
click at [419, 69] on input "text" at bounding box center [469, 68] width 184 height 23
paste input "22-10981-[GEOGRAPHIC_DATA]"
type input "22-10981-[GEOGRAPHIC_DATA]"
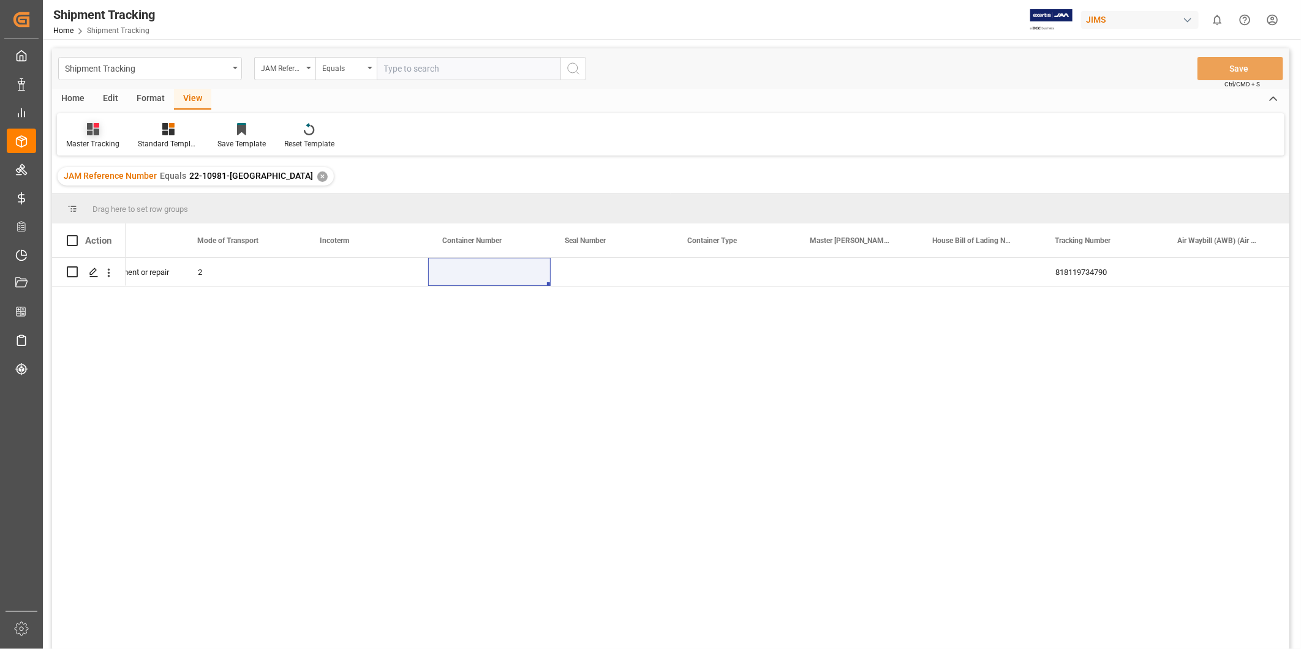
click at [102, 136] on div "Master Tracking" at bounding box center [93, 136] width 72 height 27
click at [108, 200] on div "Master Tracking" at bounding box center [128, 198] width 107 height 13
click at [494, 276] on div "Press SPACE to select this row." at bounding box center [489, 272] width 123 height 28
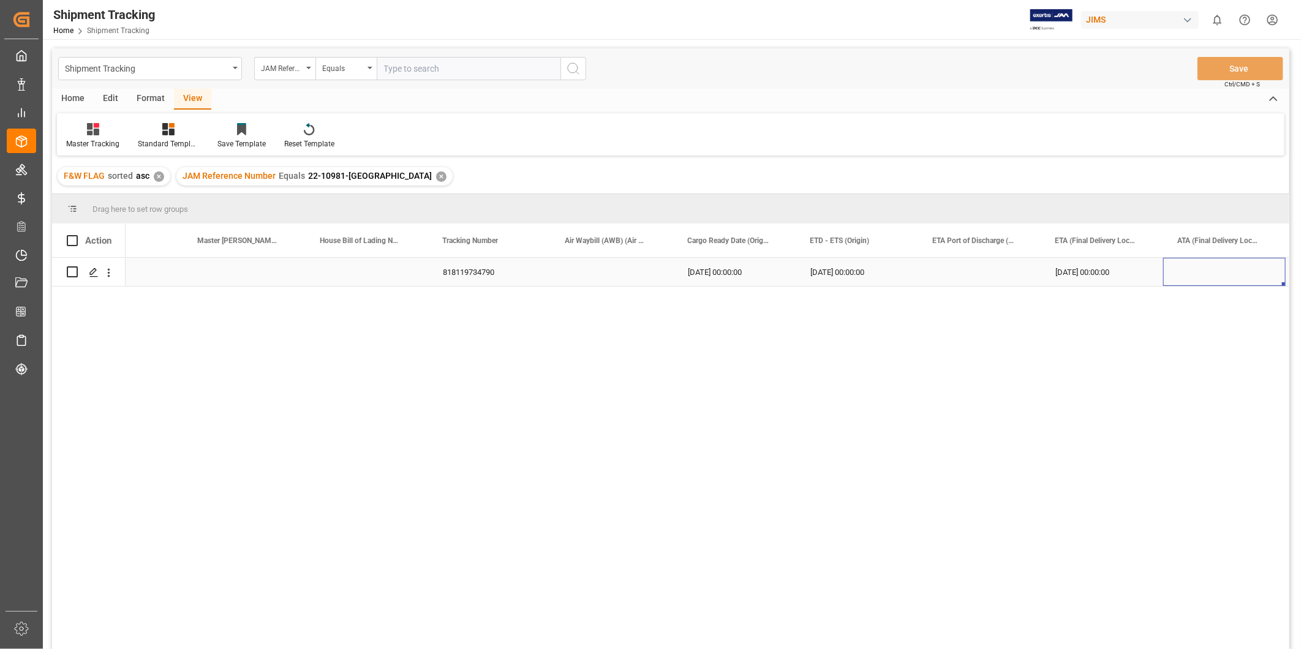
scroll to position [0, 1413]
click at [388, 266] on div "818119734790" at bounding box center [367, 272] width 123 height 28
